Goal: Task Accomplishment & Management: Manage account settings

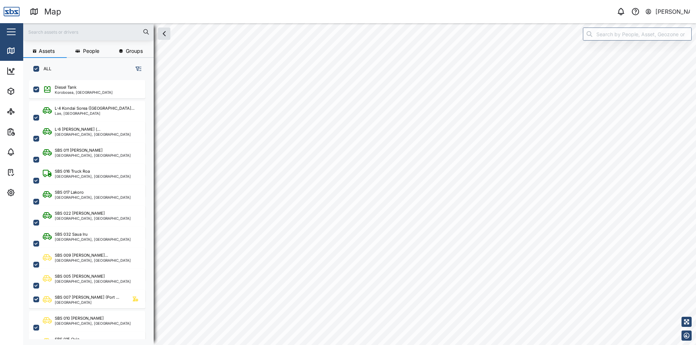
scroll to position [257, 113]
click at [673, 13] on div "[PERSON_NAME]" at bounding box center [672, 11] width 35 height 9
click at [628, 35] on div "User Profile" at bounding box center [645, 30] width 78 height 9
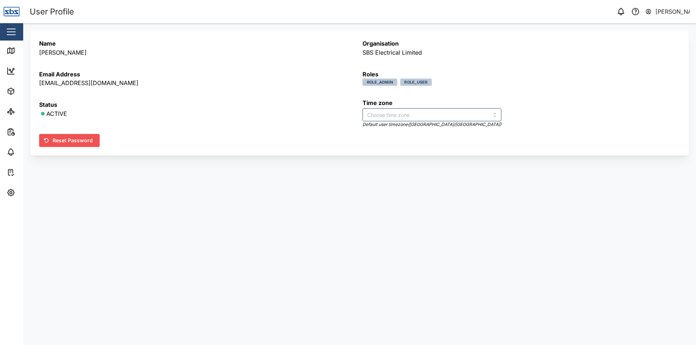
type input "[GEOGRAPHIC_DATA]/[GEOGRAPHIC_DATA]"
click at [673, 13] on div "[PERSON_NAME]" at bounding box center [672, 11] width 35 height 9
click at [12, 32] on div "button" at bounding box center [11, 32] width 9 height 1
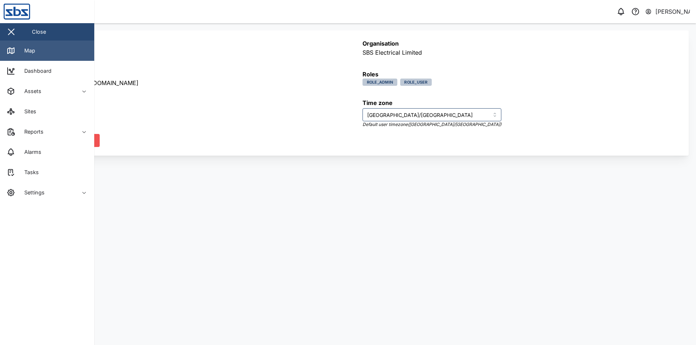
click at [21, 44] on link "Map" at bounding box center [47, 51] width 94 height 20
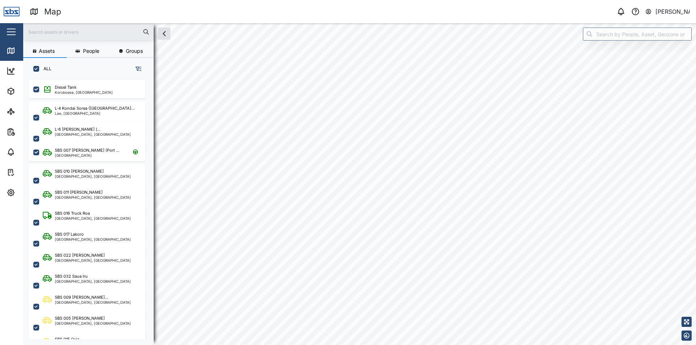
scroll to position [257, 113]
click at [685, 339] on button "button" at bounding box center [686, 336] width 10 height 10
click at [688, 320] on icon "button" at bounding box center [686, 320] width 6 height 6
click at [688, 310] on icon "button" at bounding box center [686, 310] width 6 height 6
click at [687, 302] on icon "button" at bounding box center [686, 300] width 6 height 6
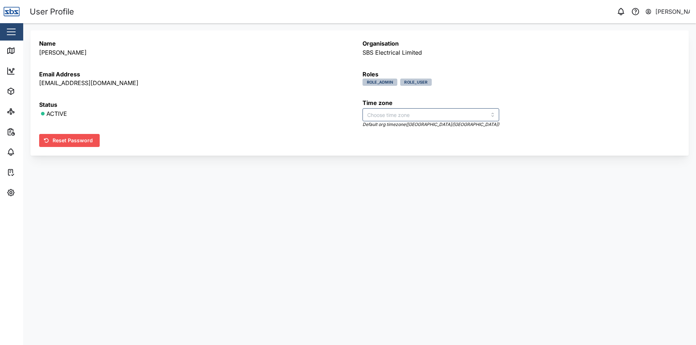
type input "[GEOGRAPHIC_DATA]/[GEOGRAPHIC_DATA]"
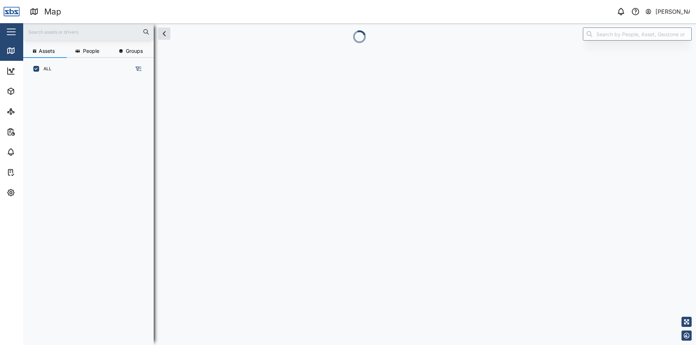
scroll to position [257, 113]
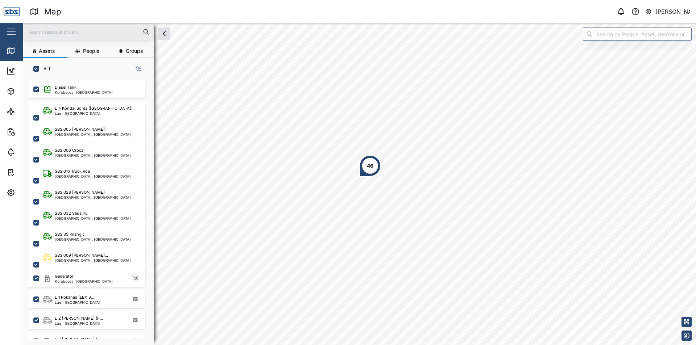
scroll to position [257, 113]
click at [676, 12] on div "[PERSON_NAME]" at bounding box center [672, 11] width 35 height 9
click at [651, 42] on div "Sign Out" at bounding box center [645, 46] width 78 height 9
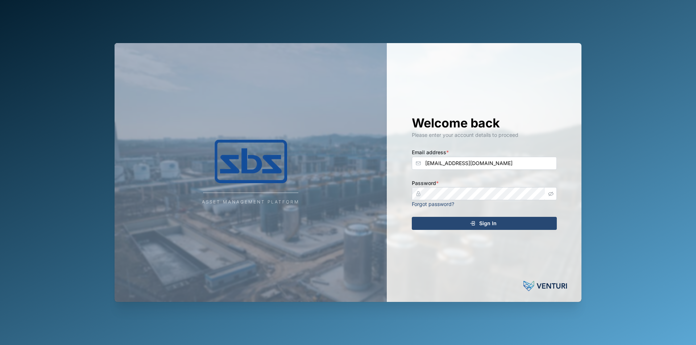
click at [551, 193] on icon "button" at bounding box center [550, 193] width 5 height 5
click at [530, 163] on input "[EMAIL_ADDRESS][DOMAIN_NAME]" at bounding box center [484, 163] width 145 height 13
type input "sbsfleet@sbs.com.pg"
click at [503, 225] on div "Sign In" at bounding box center [482, 223] width 133 height 12
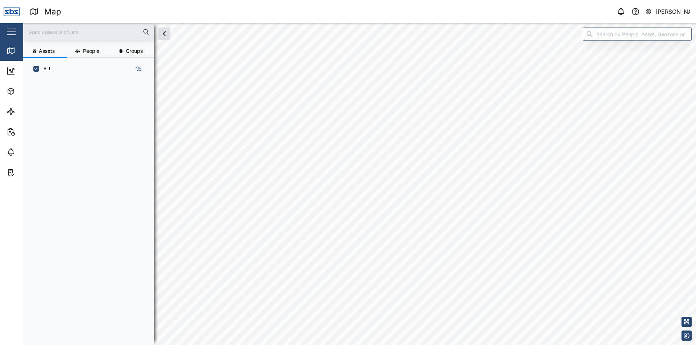
scroll to position [257, 113]
